Goal: Information Seeking & Learning: Learn about a topic

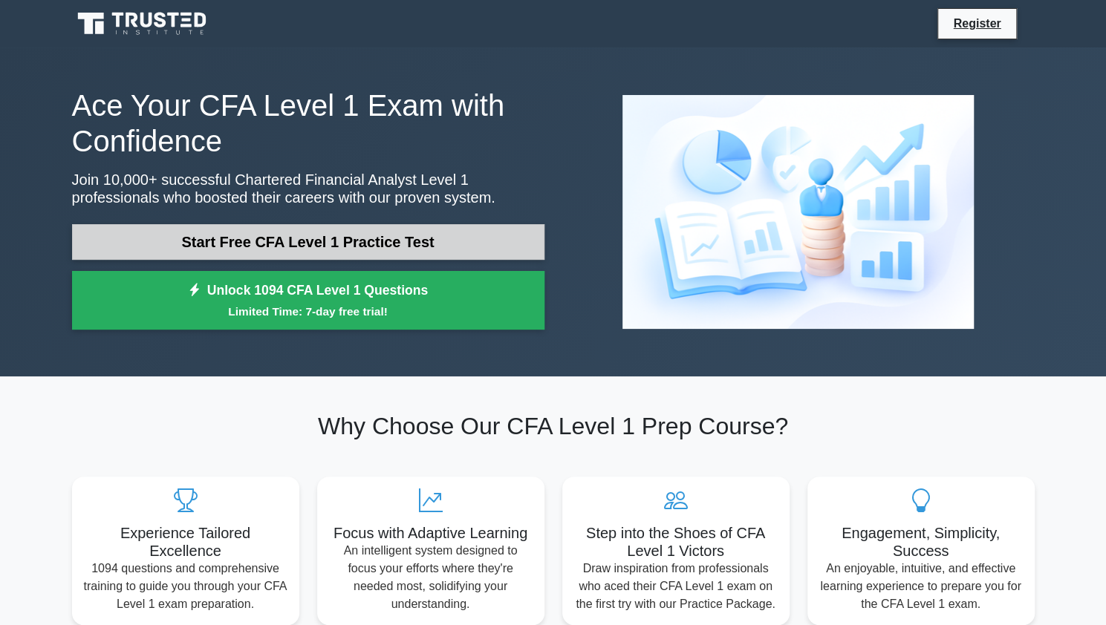
click at [280, 247] on link "Start Free CFA Level 1 Practice Test" at bounding box center [308, 242] width 472 height 36
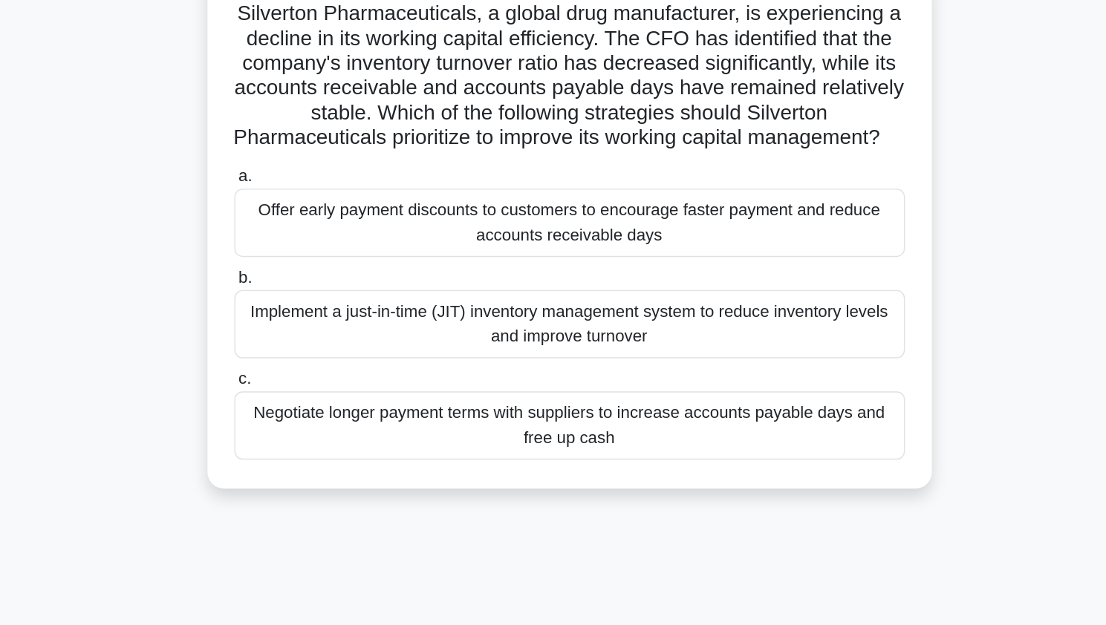
click at [504, 364] on div "Implement a just-in-time (JIT) inventory management system to reduce inventory …" at bounding box center [553, 339] width 481 height 49
click at [313, 311] on input "b. Implement a just-in-time (JIT) inventory management system to reduce invento…" at bounding box center [313, 306] width 0 height 10
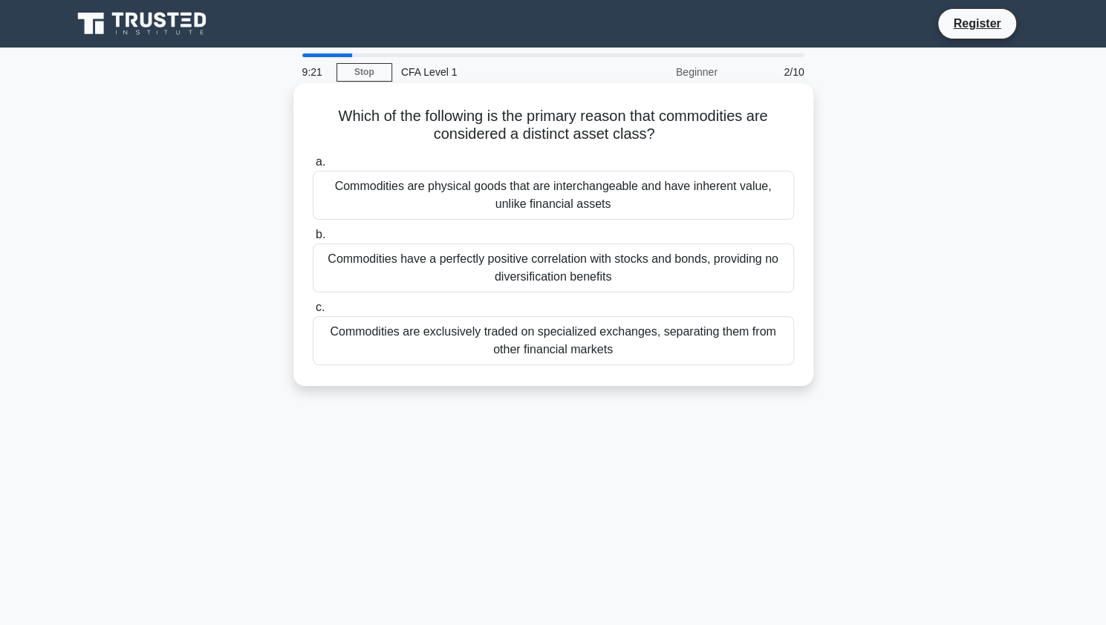
click at [552, 211] on div "Commodities are physical goods that are interchangeable and have inherent value…" at bounding box center [553, 195] width 481 height 49
click at [313, 167] on input "a. Commodities are physical goods that are interchangeable and have inherent va…" at bounding box center [313, 162] width 0 height 10
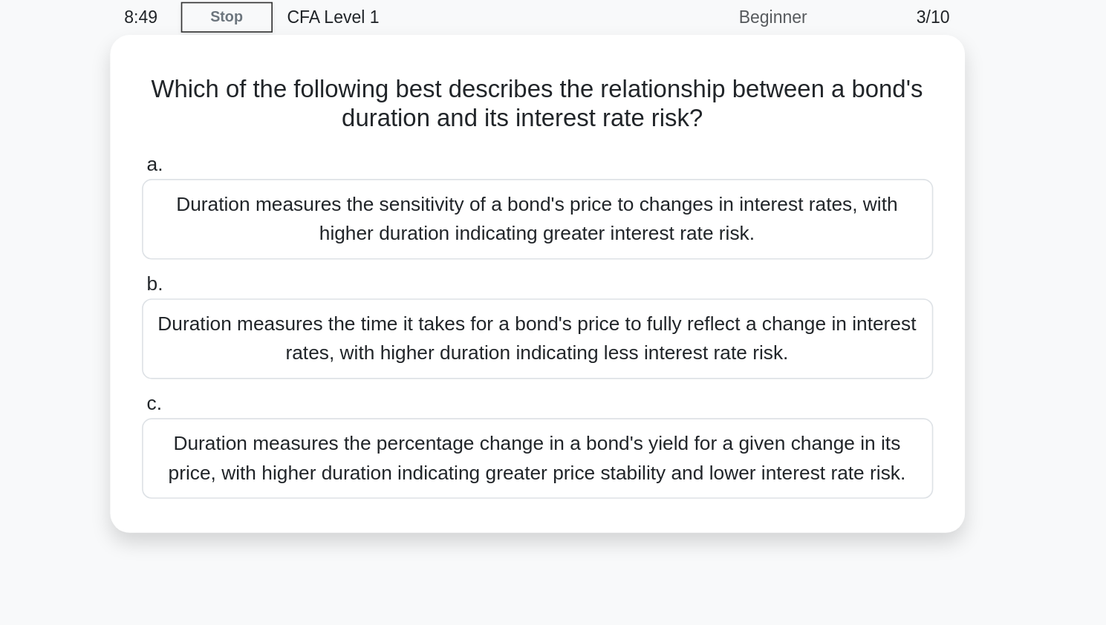
click at [600, 188] on div "Duration measures the sensitivity of a bond's price to changes in interest rate…" at bounding box center [553, 195] width 481 height 49
click at [313, 167] on input "a. Duration measures the sensitivity of a bond's price to changes in interest r…" at bounding box center [313, 162] width 0 height 10
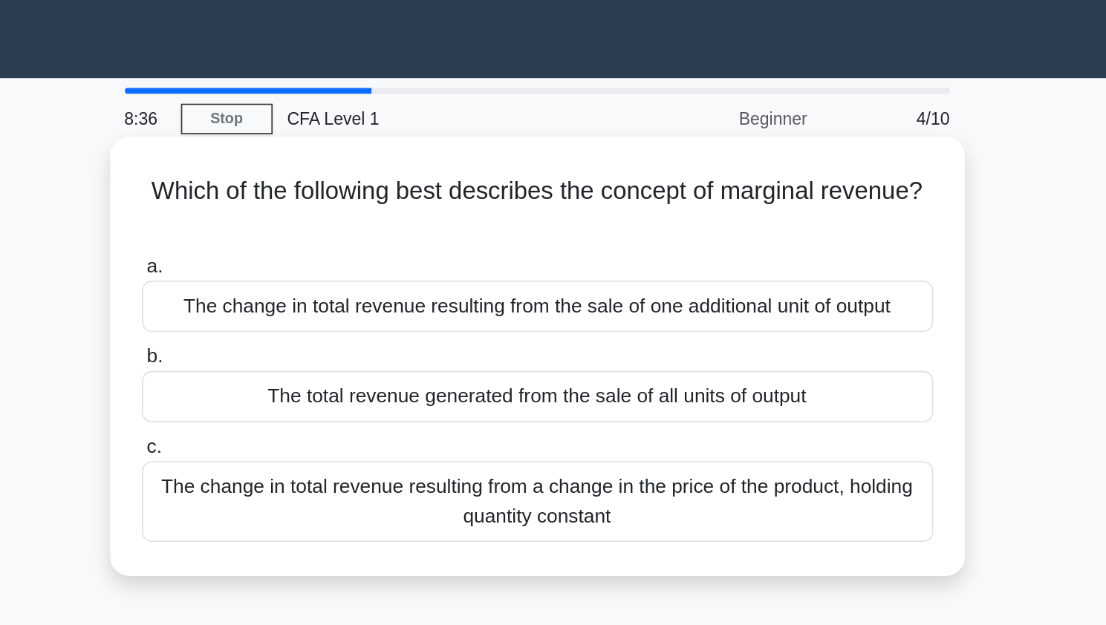
click at [640, 184] on div "The change in total revenue resulting from the sale of one additional unit of o…" at bounding box center [553, 186] width 481 height 31
click at [313, 167] on input "a. The change in total revenue resulting from the sale of one additional unit o…" at bounding box center [313, 162] width 0 height 10
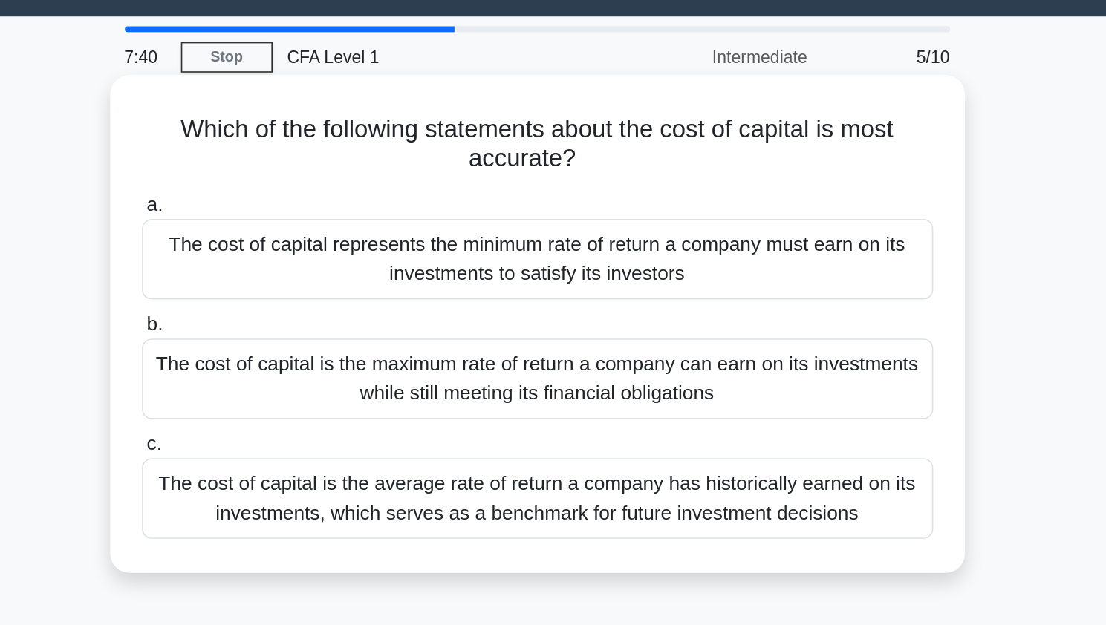
click at [676, 341] on div "The cost of capital is the average rate of return a company has historically ea…" at bounding box center [553, 340] width 481 height 49
click at [313, 313] on input "c. The cost of capital is the average rate of return a company has historically…" at bounding box center [313, 308] width 0 height 10
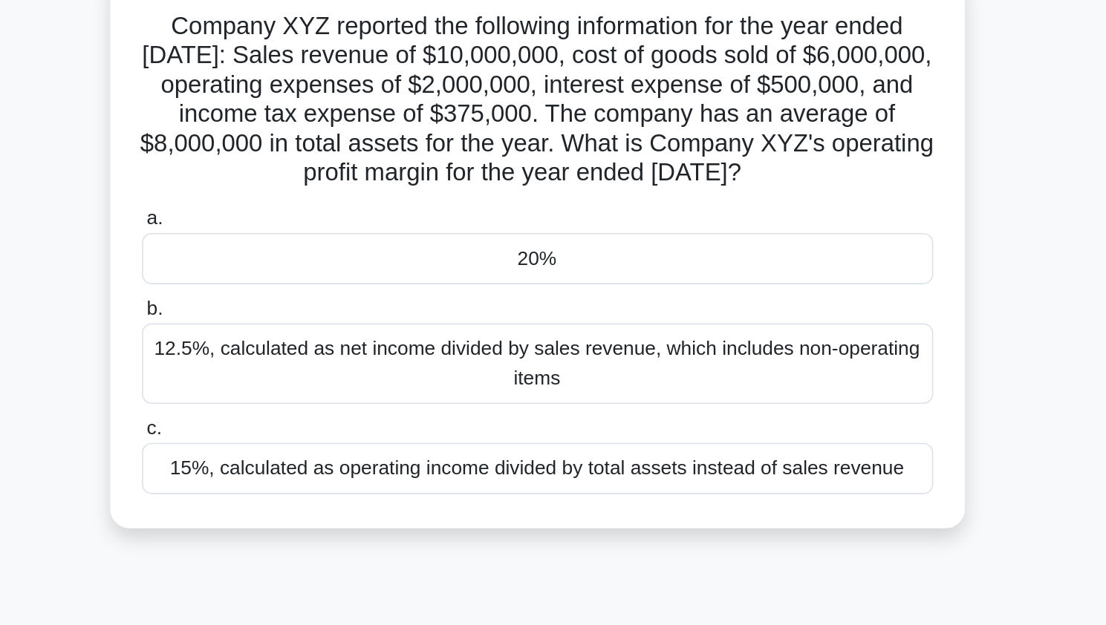
click at [617, 271] on div "20%" at bounding box center [553, 257] width 481 height 31
click at [313, 238] on input "a. 20%" at bounding box center [313, 234] width 0 height 10
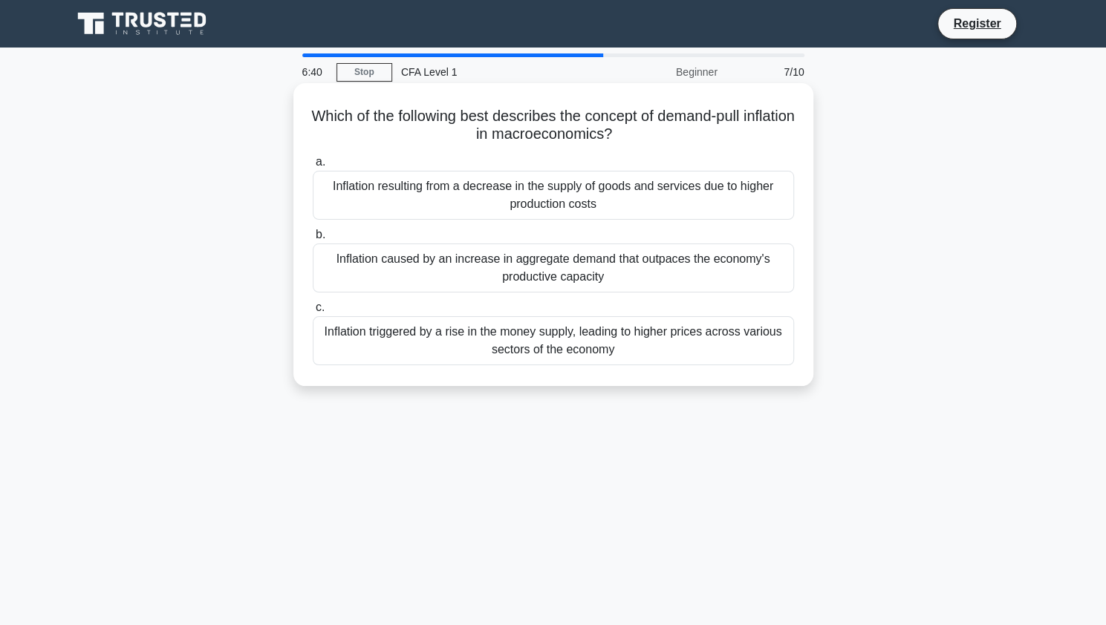
click at [466, 271] on div "Inflation caused by an increase in aggregate demand that outpaces the economy's…" at bounding box center [553, 268] width 481 height 49
click at [313, 240] on input "b. Inflation caused by an increase in aggregate demand that outpaces the econom…" at bounding box center [313, 235] width 0 height 10
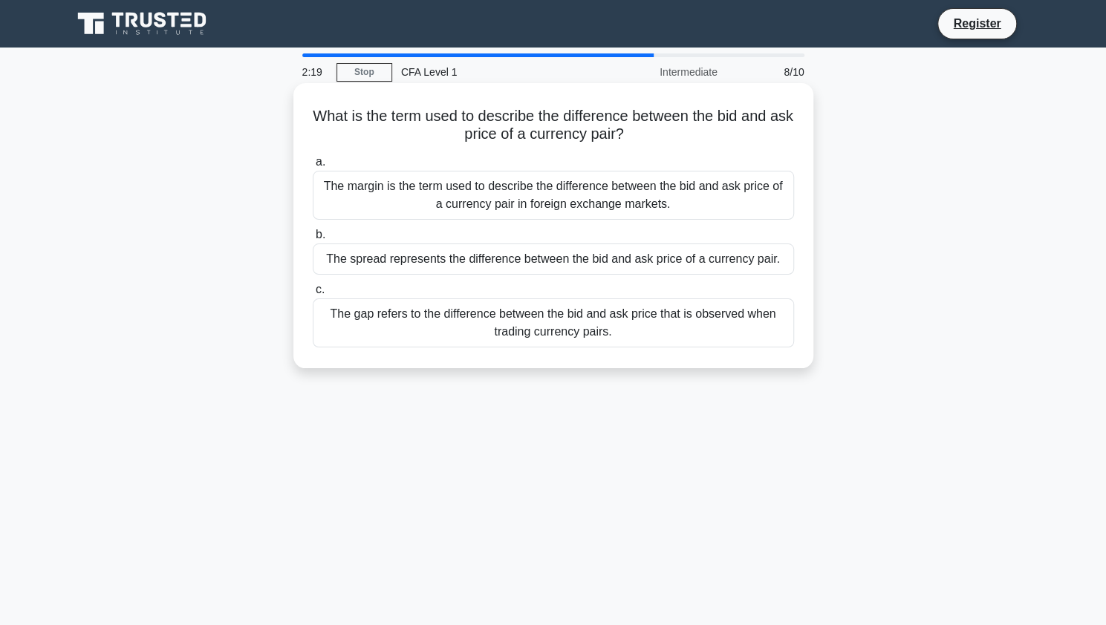
click at [616, 264] on div "The spread represents the difference between the bid and ask price of a currenc…" at bounding box center [553, 259] width 481 height 31
click at [313, 240] on input "b. The spread represents the difference between the bid and ask price of a curr…" at bounding box center [313, 235] width 0 height 10
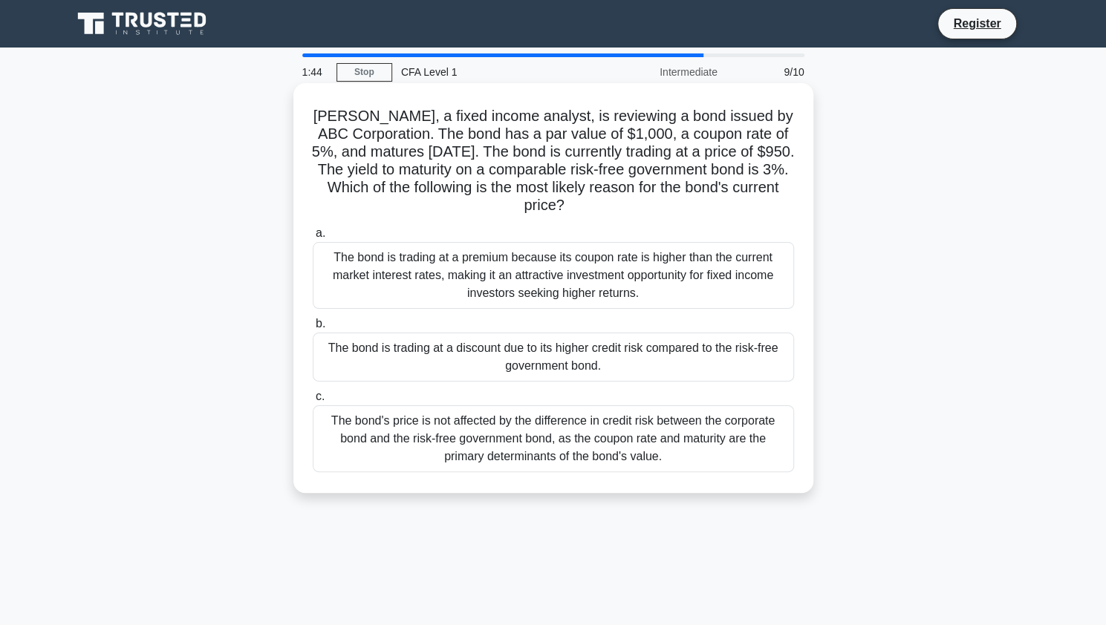
click at [582, 356] on div "The bond is trading at a discount due to its higher credit risk compared to the…" at bounding box center [553, 357] width 481 height 49
click at [313, 329] on input "b. The bond is trading at a discount due to its higher credit risk compared to …" at bounding box center [313, 324] width 0 height 10
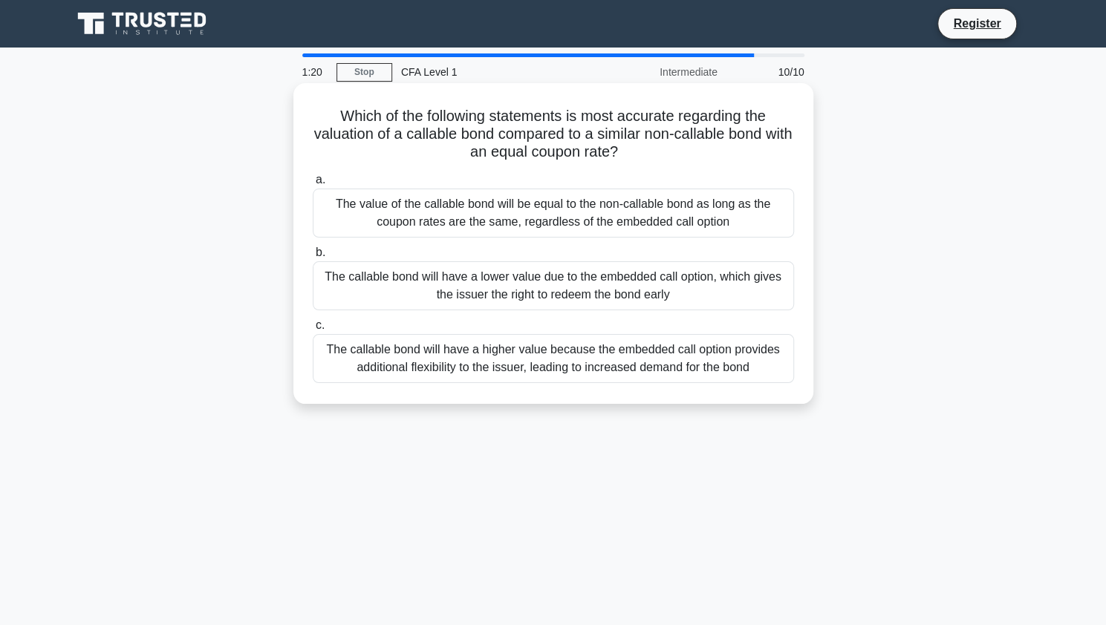
click at [711, 303] on div "The callable bond will have a lower value due to the embedded call option, whic…" at bounding box center [553, 285] width 481 height 49
click at [313, 258] on input "b. The callable bond will have a lower value due to the embedded call option, w…" at bounding box center [313, 253] width 0 height 10
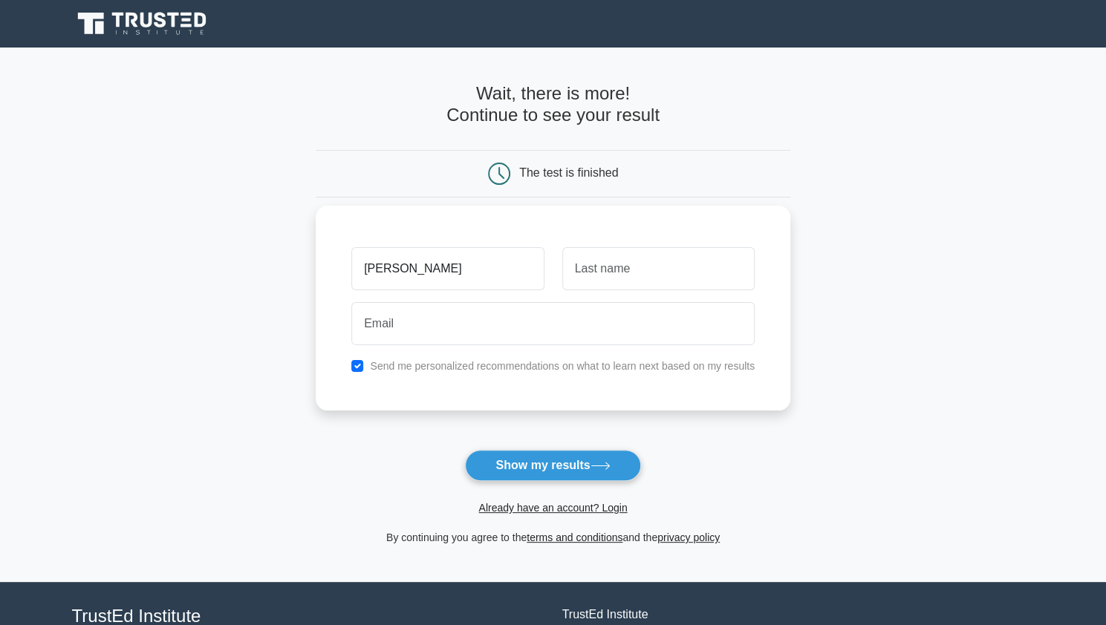
type input "Juan"
click at [642, 280] on input "text" at bounding box center [658, 268] width 192 height 43
type input "Perez"
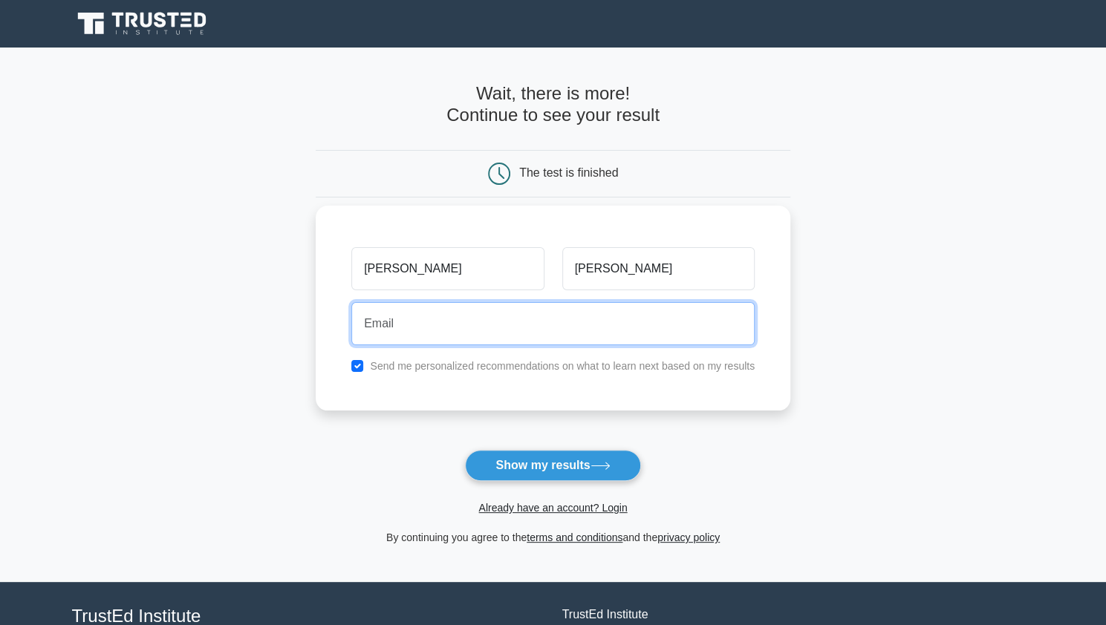
click at [622, 310] on input "email" at bounding box center [552, 323] width 403 height 43
type input "cndf1899dec@gmail.com"
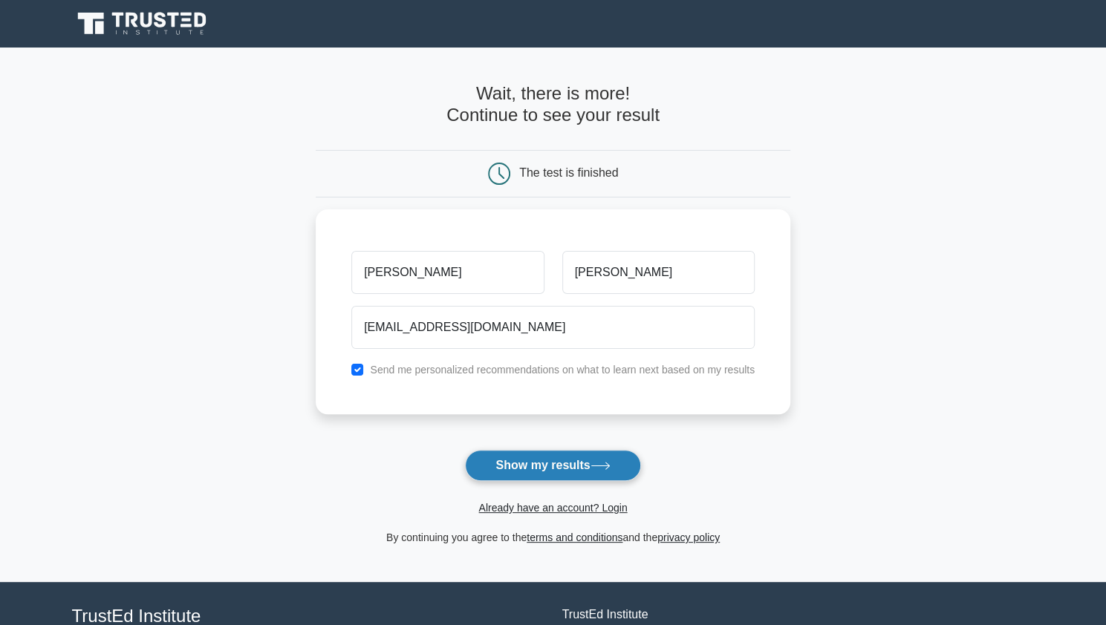
click at [540, 462] on button "Show my results" at bounding box center [552, 465] width 175 height 31
